Goal: Information Seeking & Learning: Learn about a topic

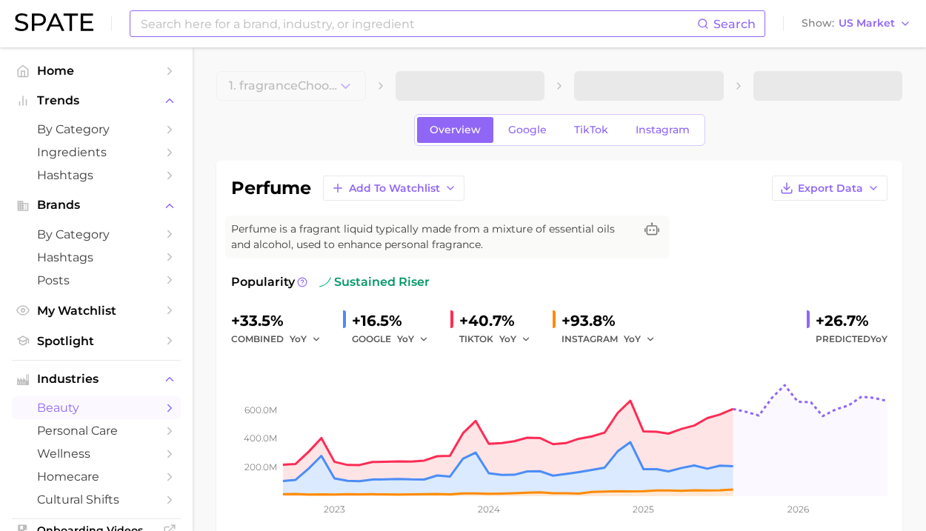
click at [353, 23] on input at bounding box center [418, 23] width 558 height 25
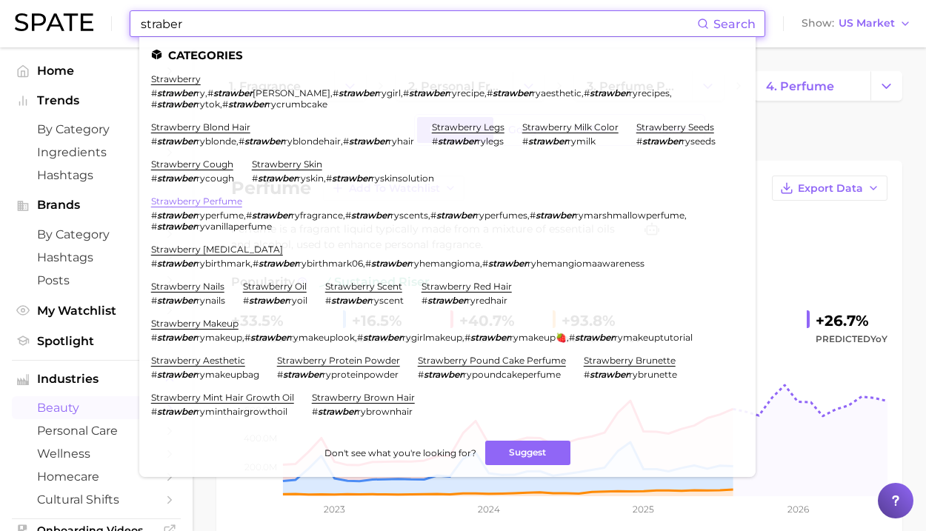
type input "straber"
click at [222, 205] on link "strawberry perfume" at bounding box center [196, 201] width 91 height 11
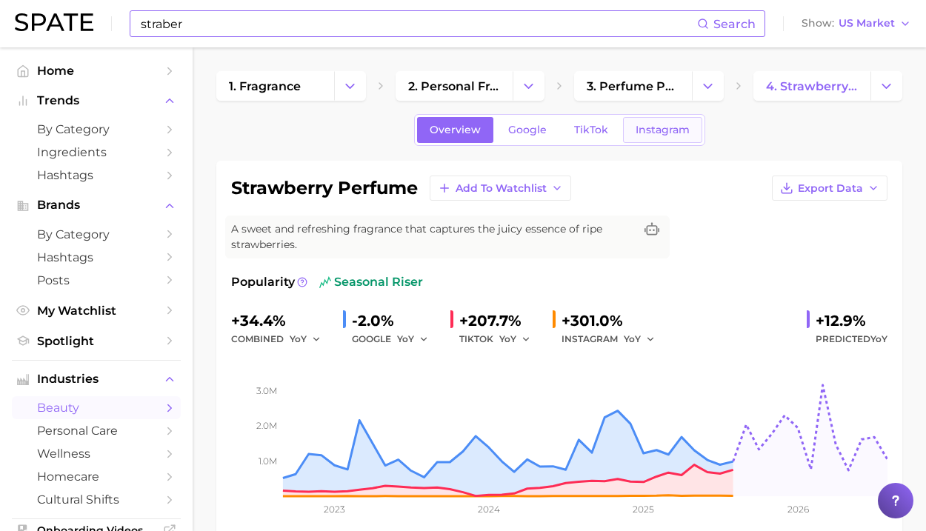
click at [652, 137] on link "Instagram" at bounding box center [662, 130] width 79 height 26
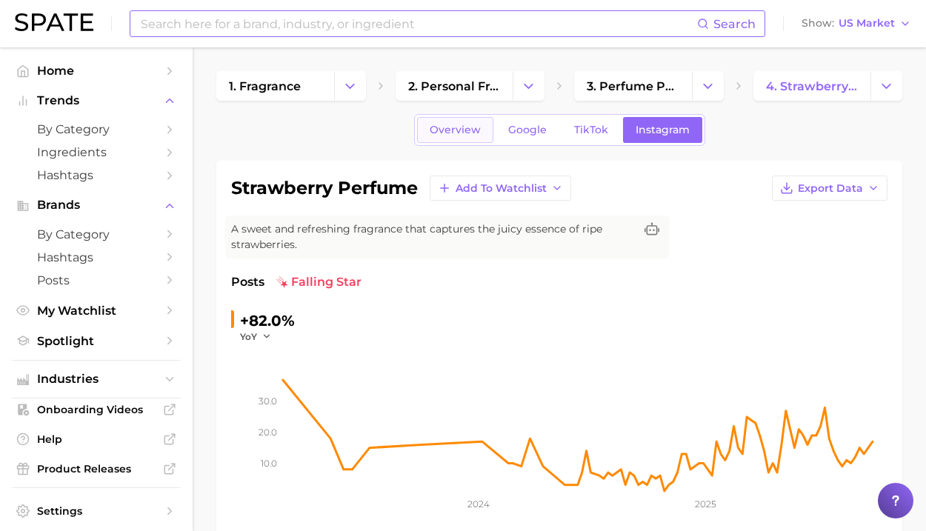
click at [458, 139] on link "Overview" at bounding box center [455, 130] width 76 height 26
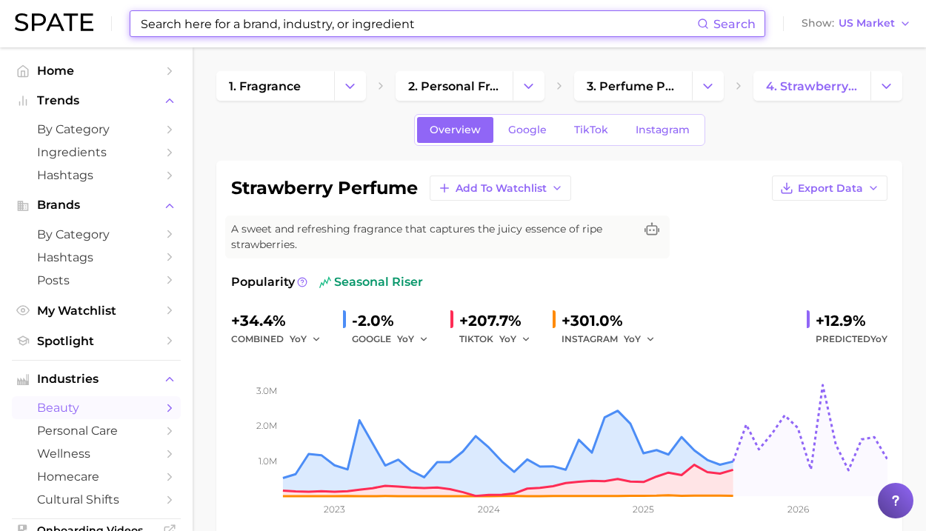
click at [371, 24] on input at bounding box center [418, 23] width 558 height 25
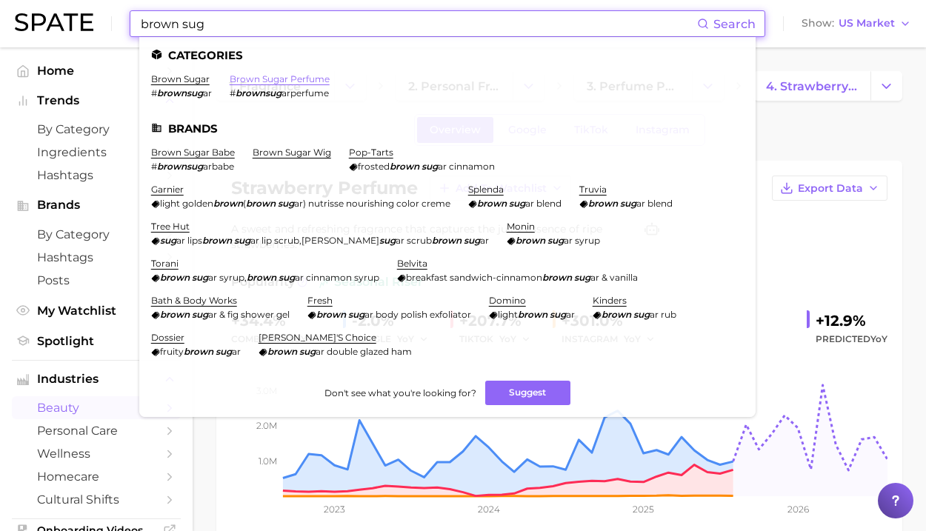
click at [285, 83] on link "brown sugar perfume" at bounding box center [280, 78] width 100 height 11
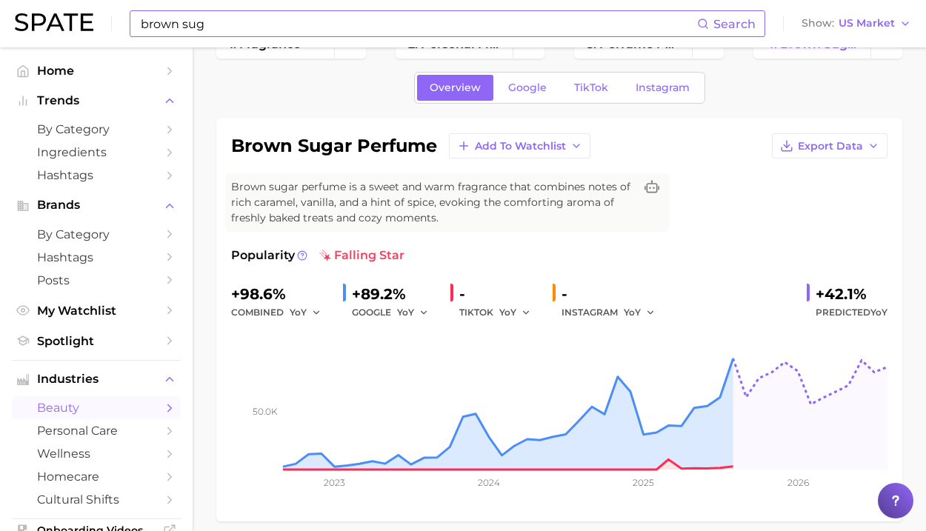
scroll to position [43, 0]
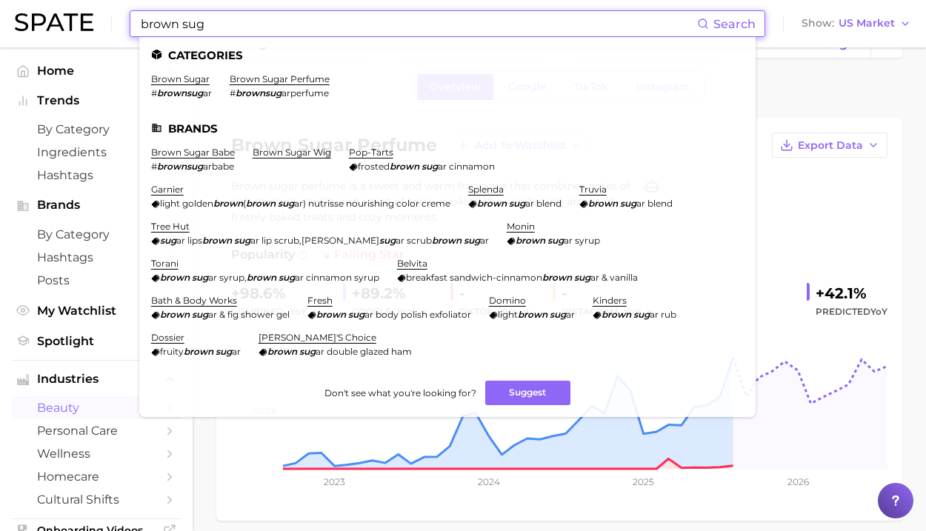
click at [395, 31] on input "brown sug" at bounding box center [418, 23] width 558 height 25
drag, startPoint x: 395, startPoint y: 31, endPoint x: -22, endPoint y: -3, distance: 418.6
click at [139, 11] on input "brown sug" at bounding box center [418, 23] width 558 height 25
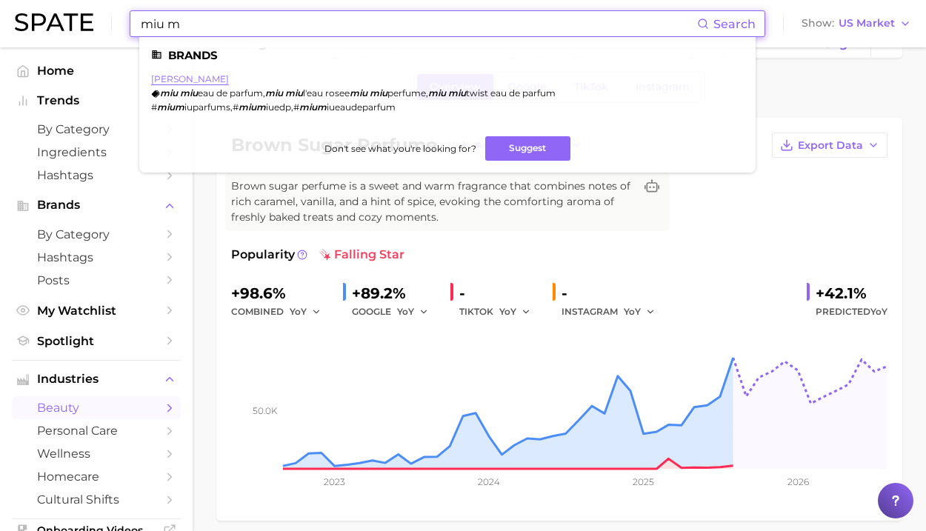
type input "miu m"
click at [179, 78] on link "[PERSON_NAME]" at bounding box center [190, 78] width 78 height 11
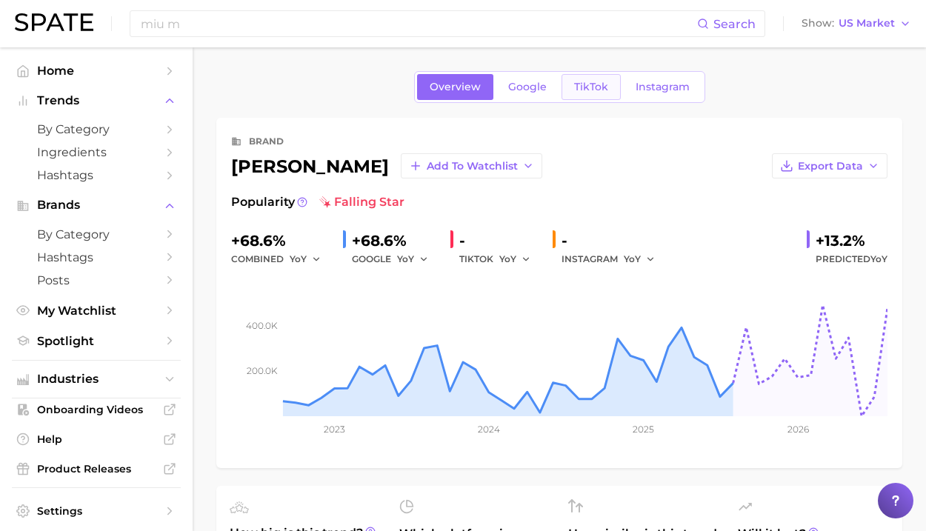
click at [576, 99] on link "TikTok" at bounding box center [591, 87] width 59 height 26
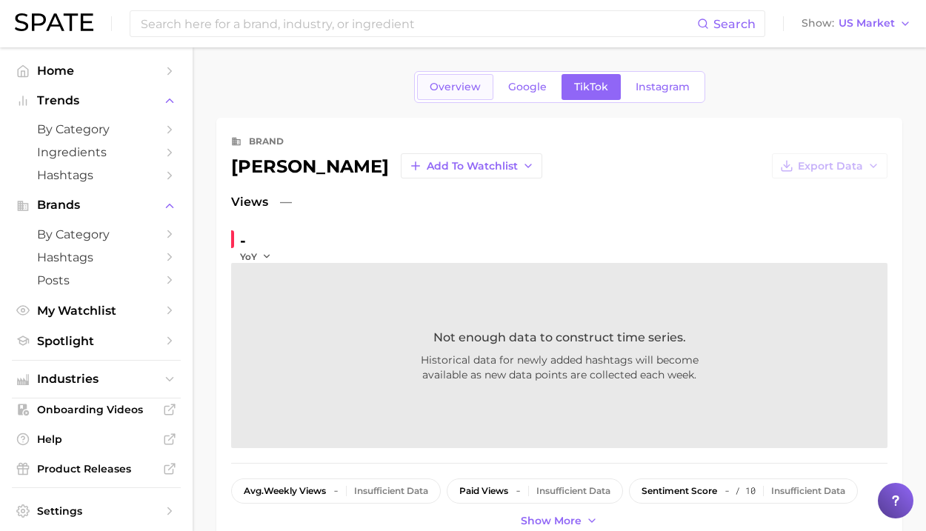
click at [465, 93] on span "Overview" at bounding box center [455, 87] width 51 height 13
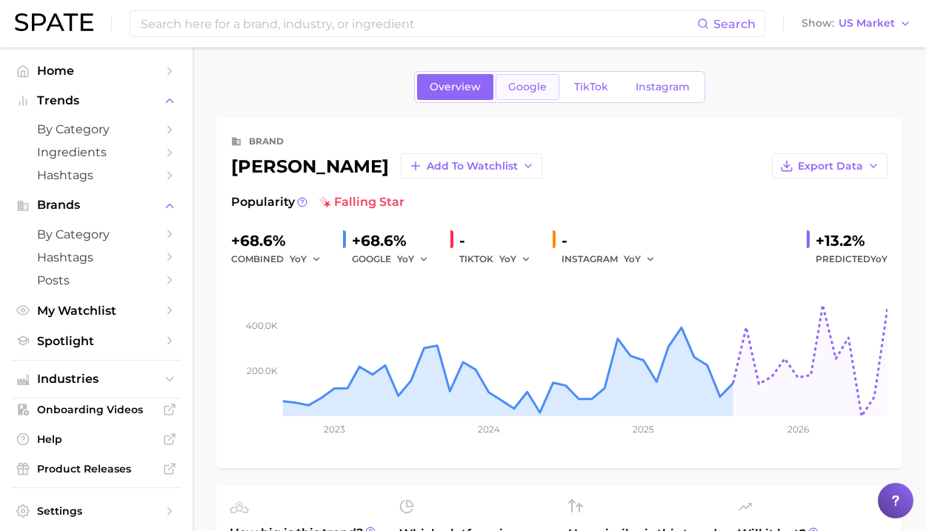
click at [522, 83] on span "Google" at bounding box center [527, 87] width 39 height 13
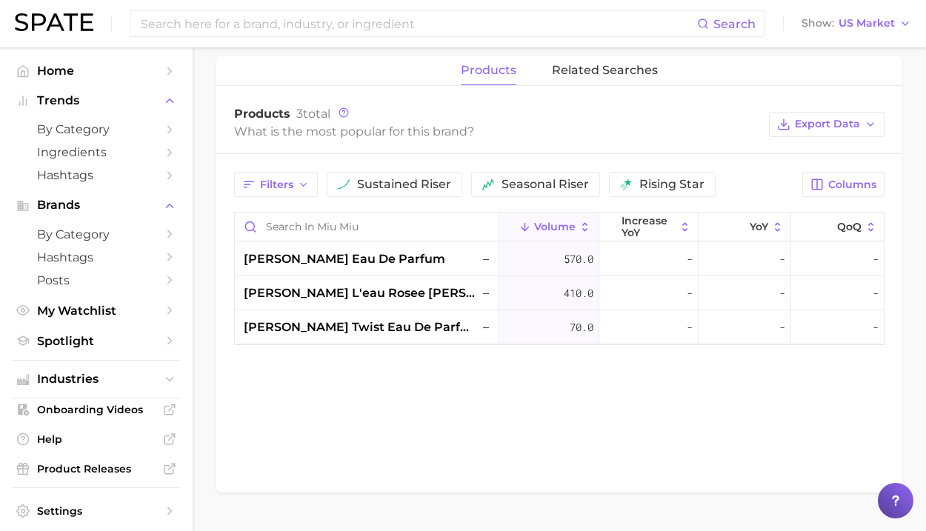
scroll to position [648, 0]
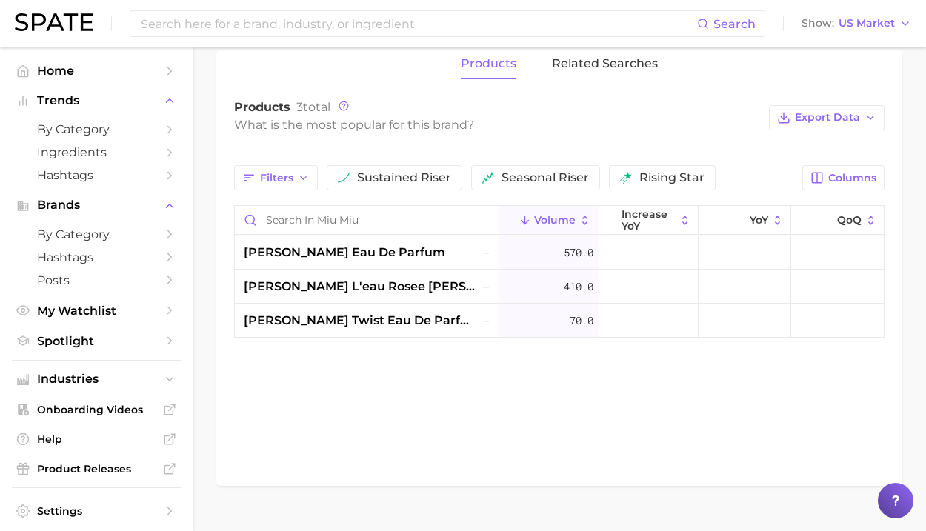
click at [564, 219] on span "Volume" at bounding box center [555, 220] width 42 height 12
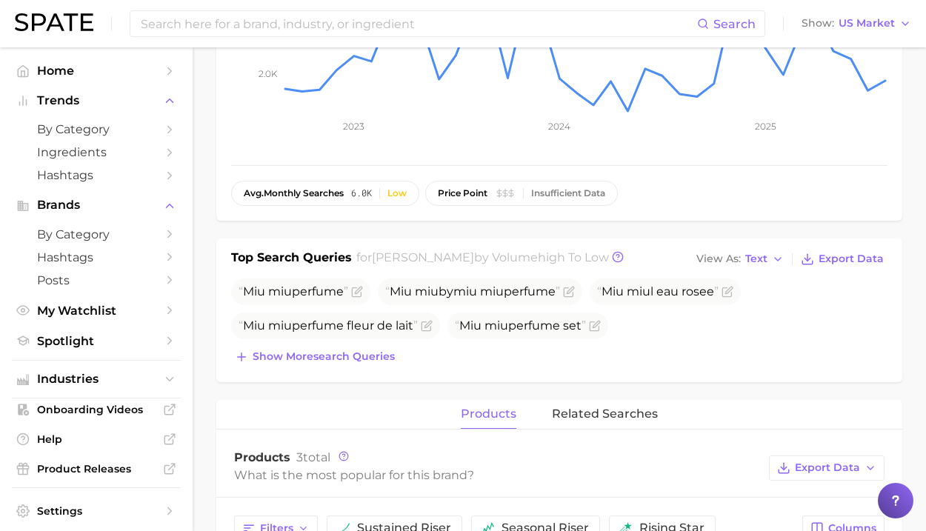
scroll to position [0, 0]
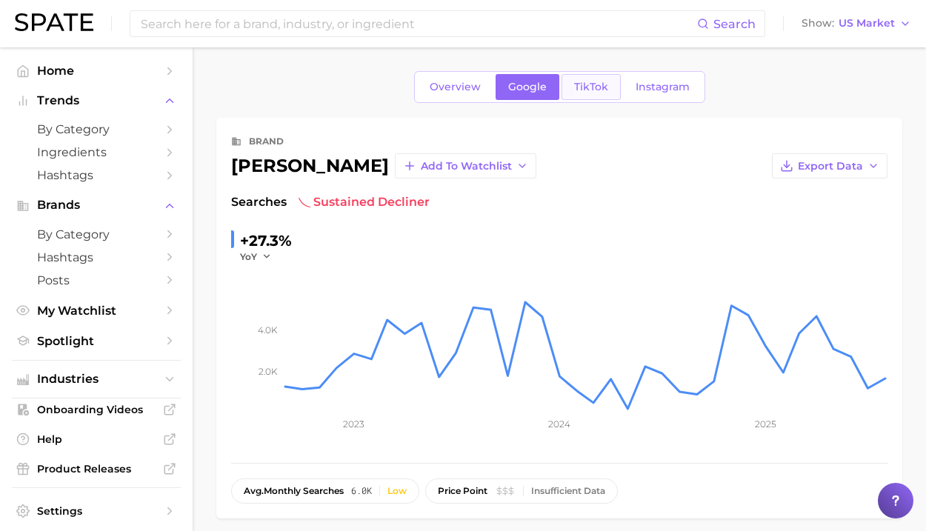
click at [563, 89] on link "TikTok" at bounding box center [591, 87] width 59 height 26
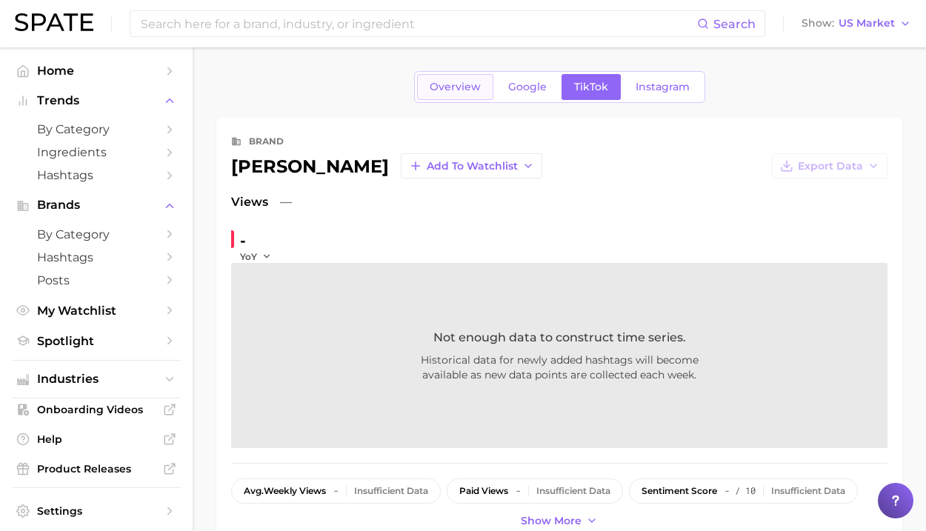
click at [467, 78] on link "Overview" at bounding box center [455, 87] width 76 height 26
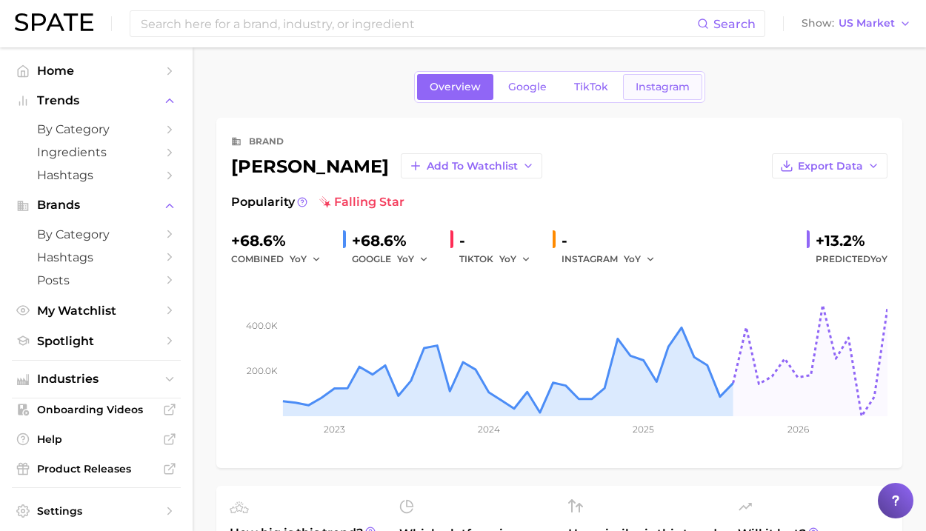
click at [664, 79] on link "Instagram" at bounding box center [662, 87] width 79 height 26
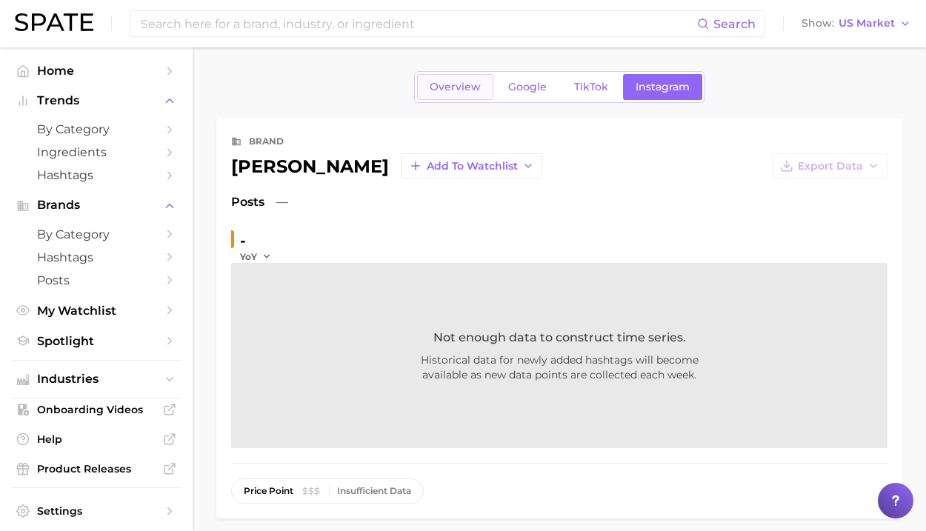
click at [491, 82] on link "Overview" at bounding box center [455, 87] width 76 height 26
